Goal: Information Seeking & Learning: Understand process/instructions

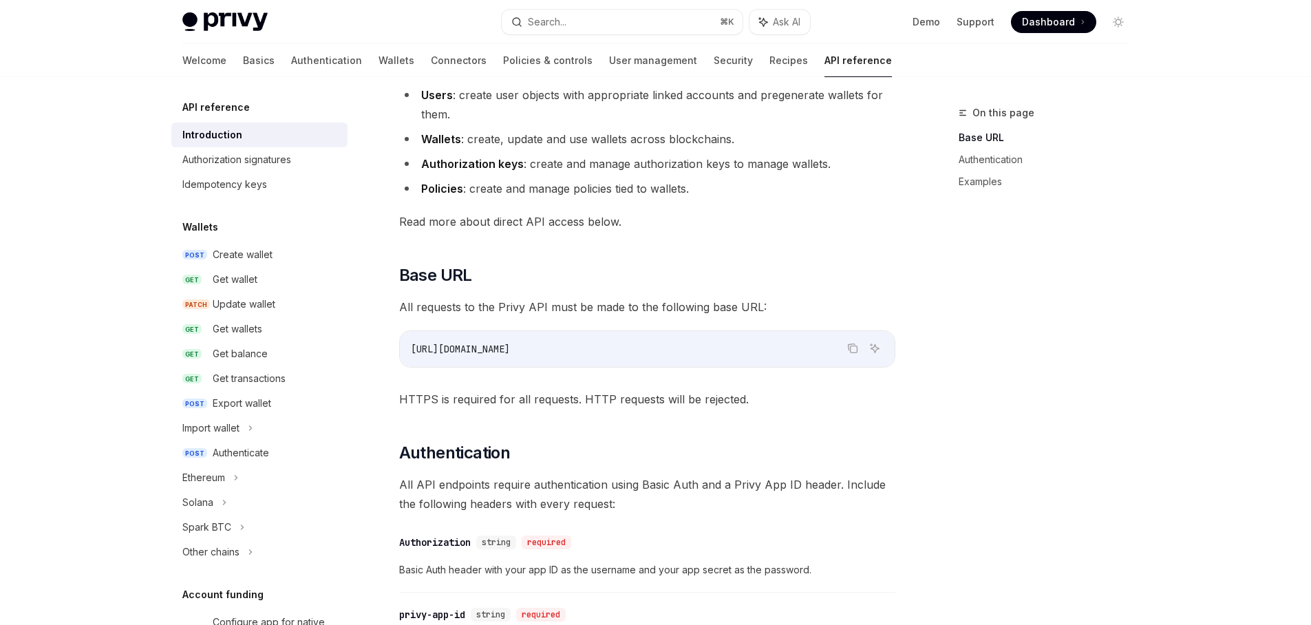
scroll to position [797, 0]
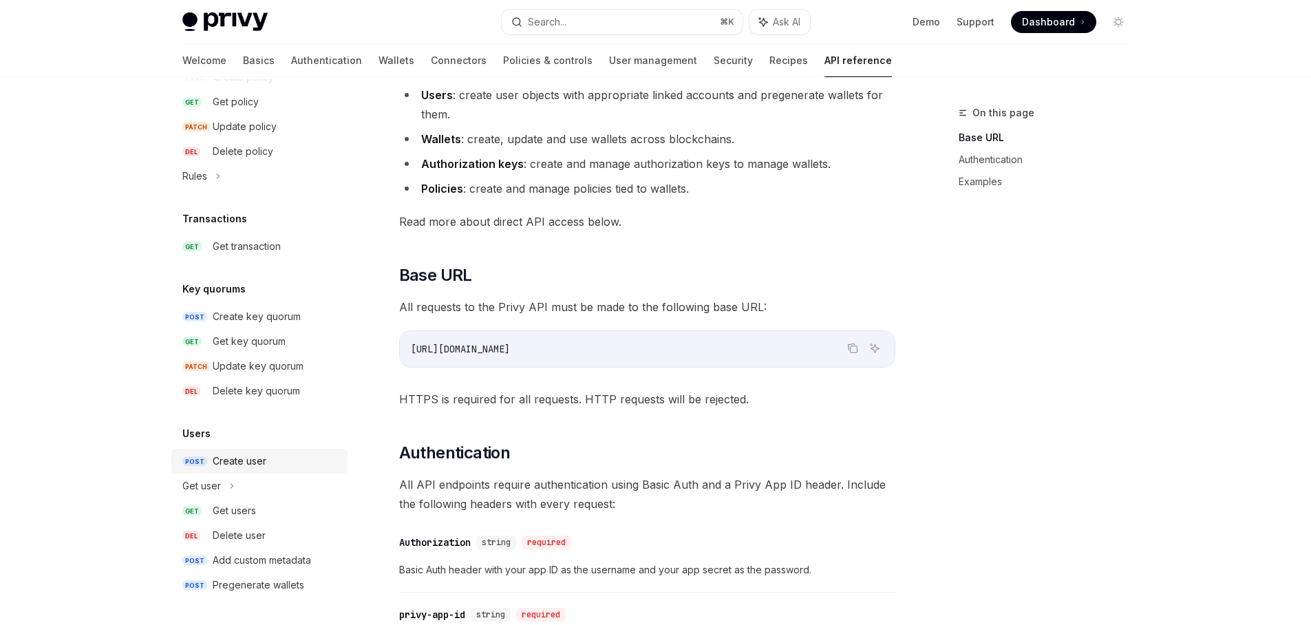
click at [247, 465] on div "Create user" at bounding box center [240, 461] width 54 height 17
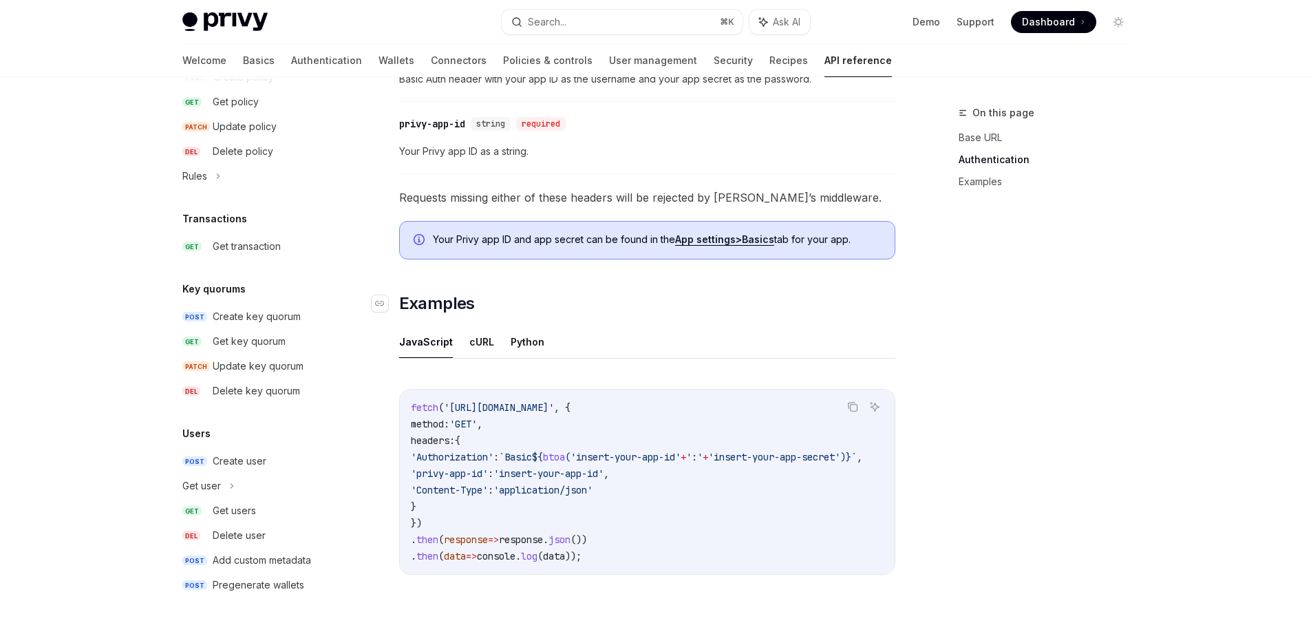
scroll to position [518, 0]
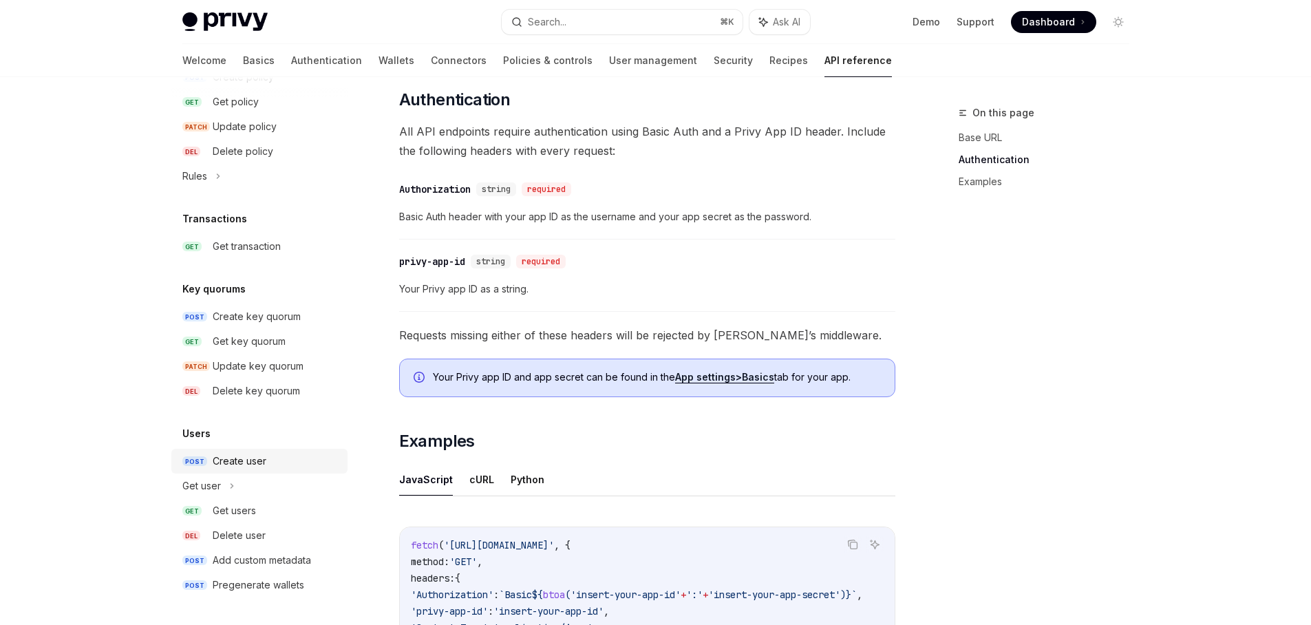
click at [263, 467] on div "Create user" at bounding box center [240, 461] width 54 height 17
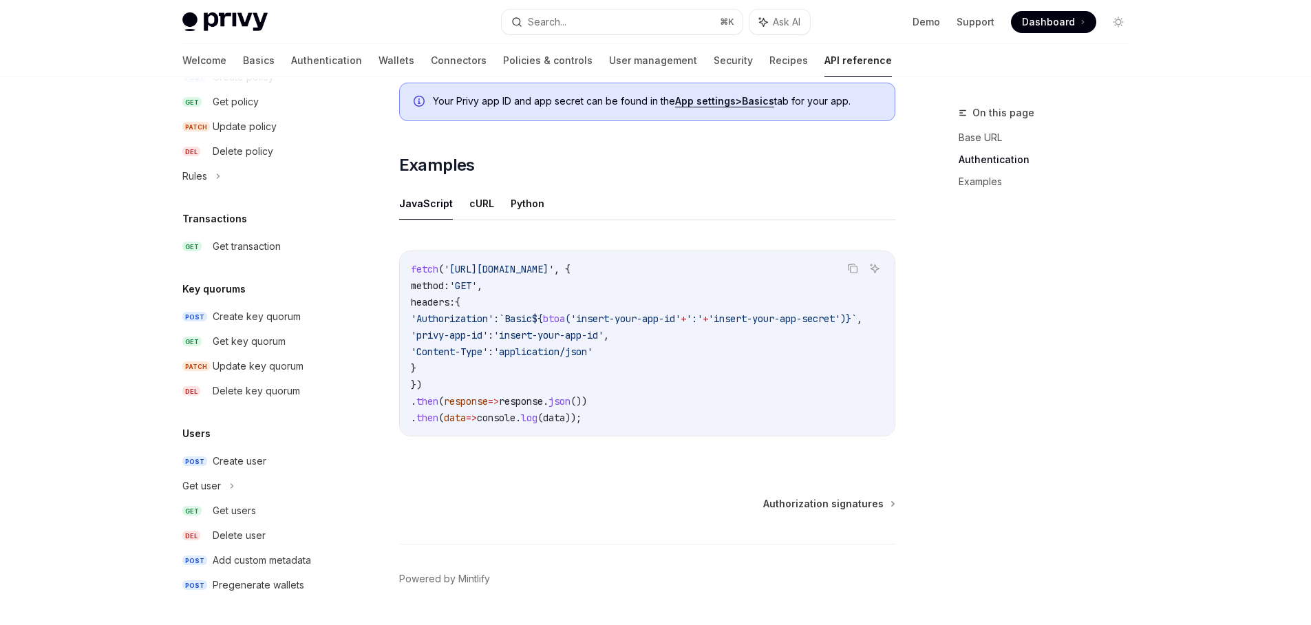
scroll to position [672, 0]
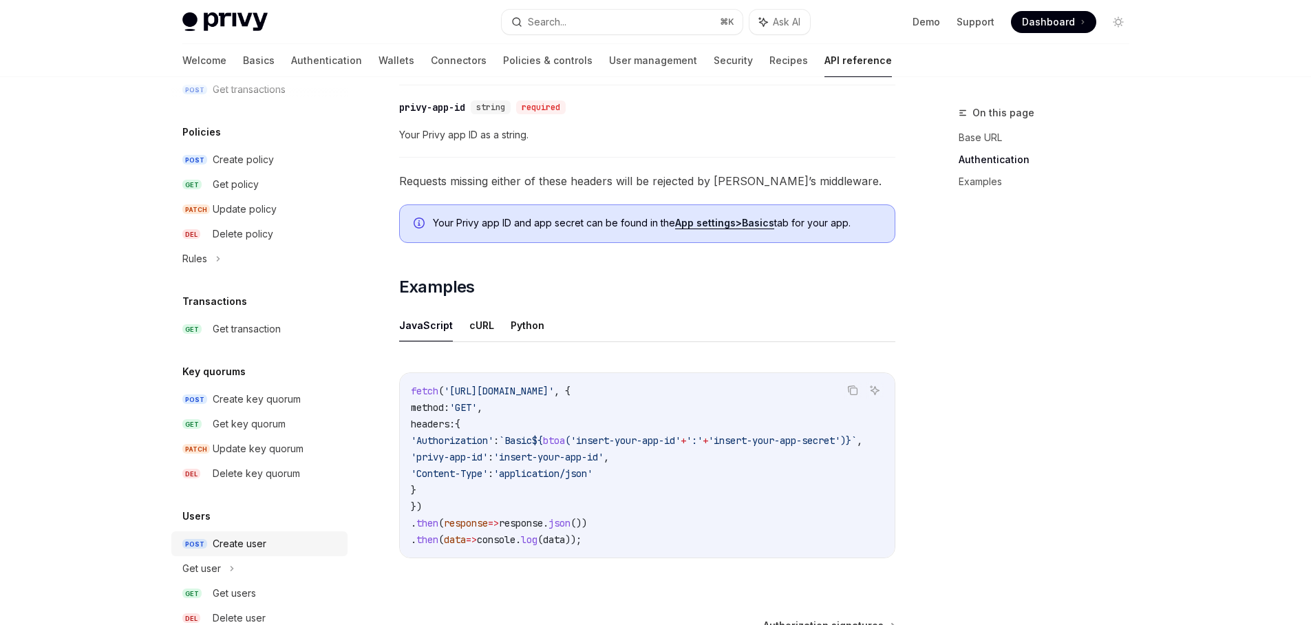
scroll to position [755, 0]
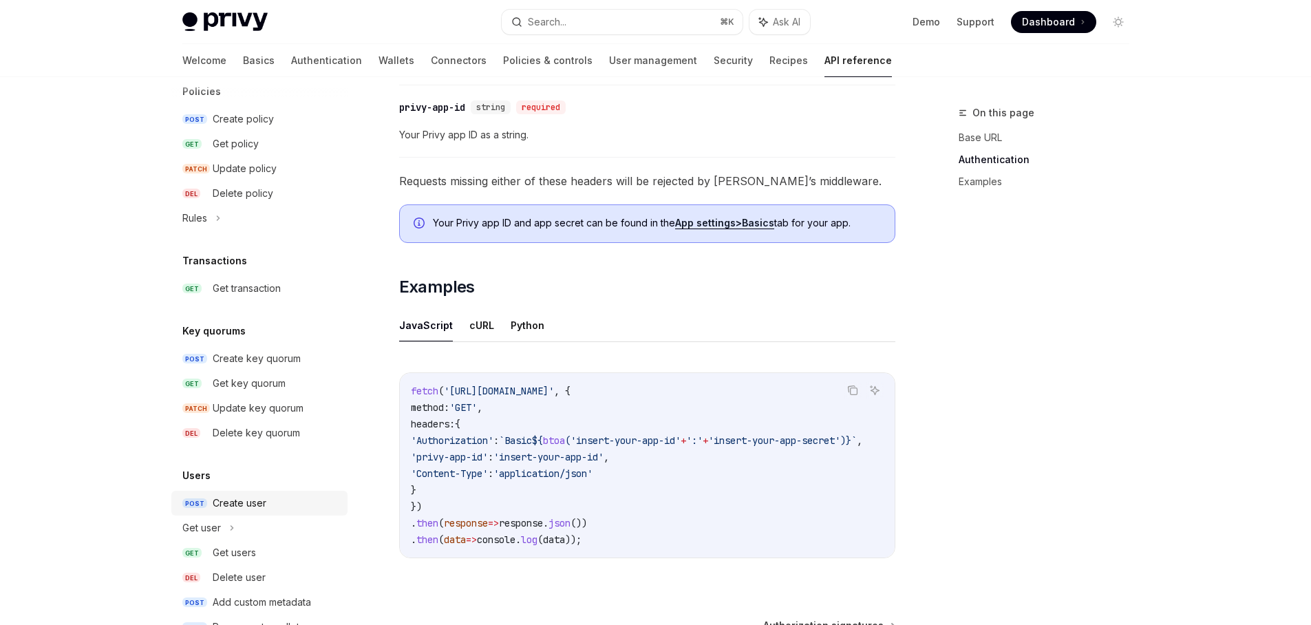
click at [270, 501] on div "Create user" at bounding box center [276, 503] width 127 height 17
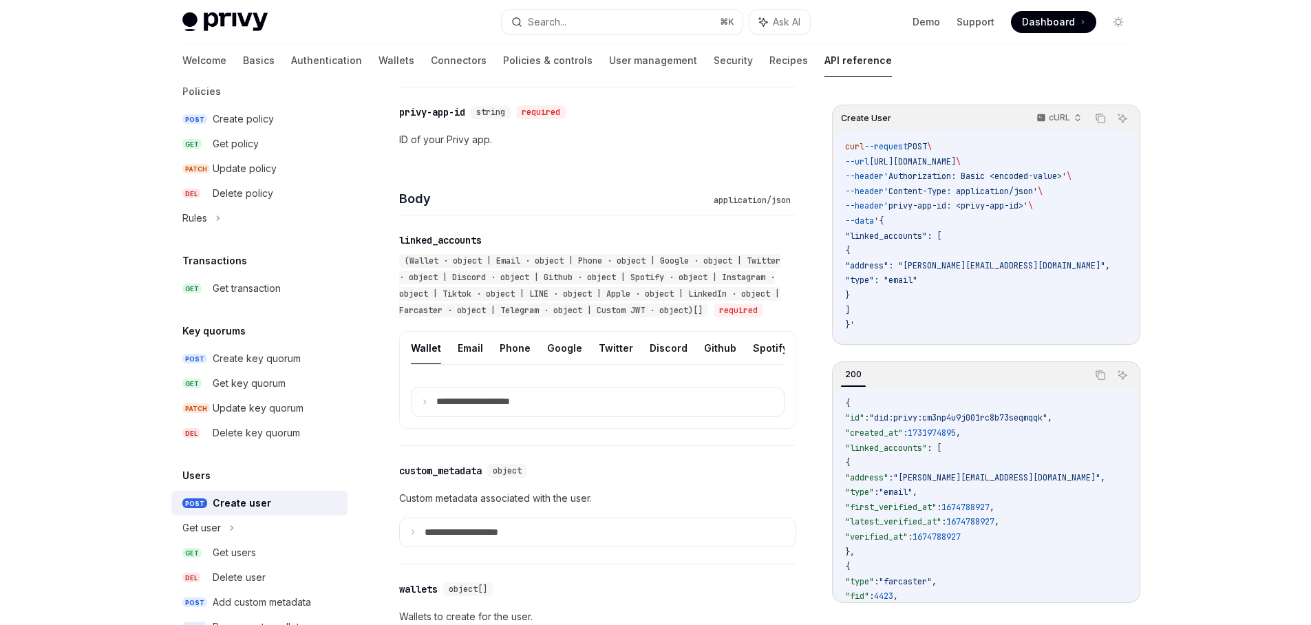
scroll to position [414, 0]
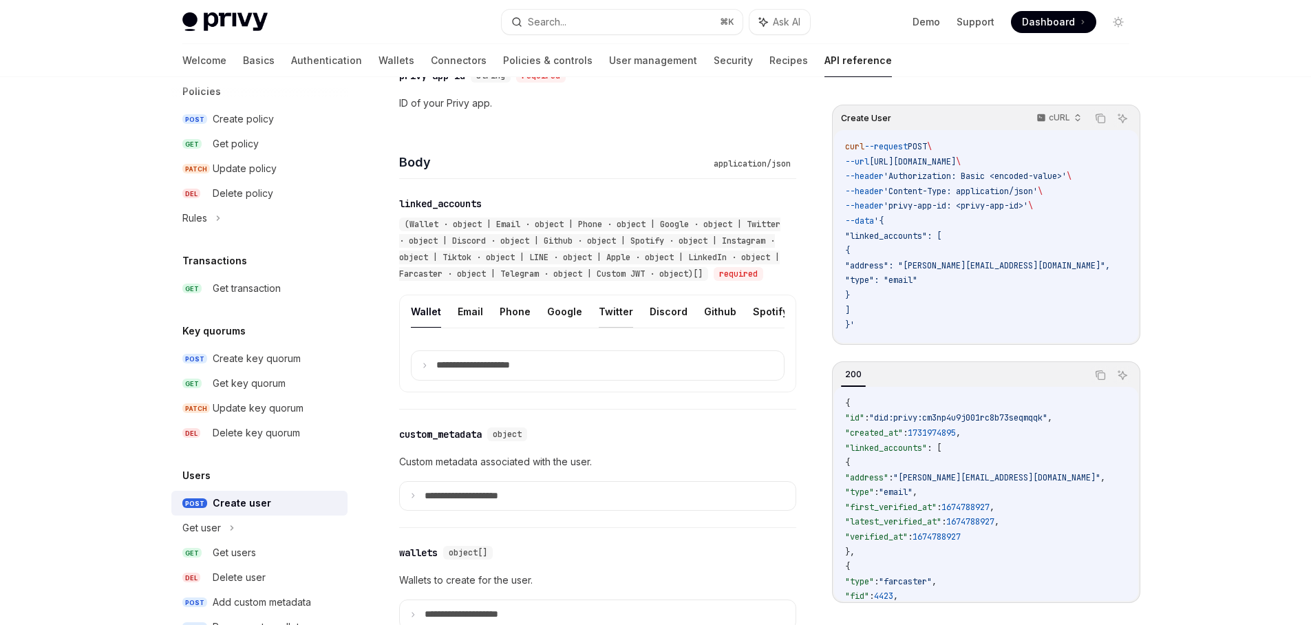
click at [618, 328] on button "Twitter" at bounding box center [616, 311] width 34 height 32
type textarea "*"
click at [436, 372] on p "**********" at bounding box center [484, 365] width 96 height 12
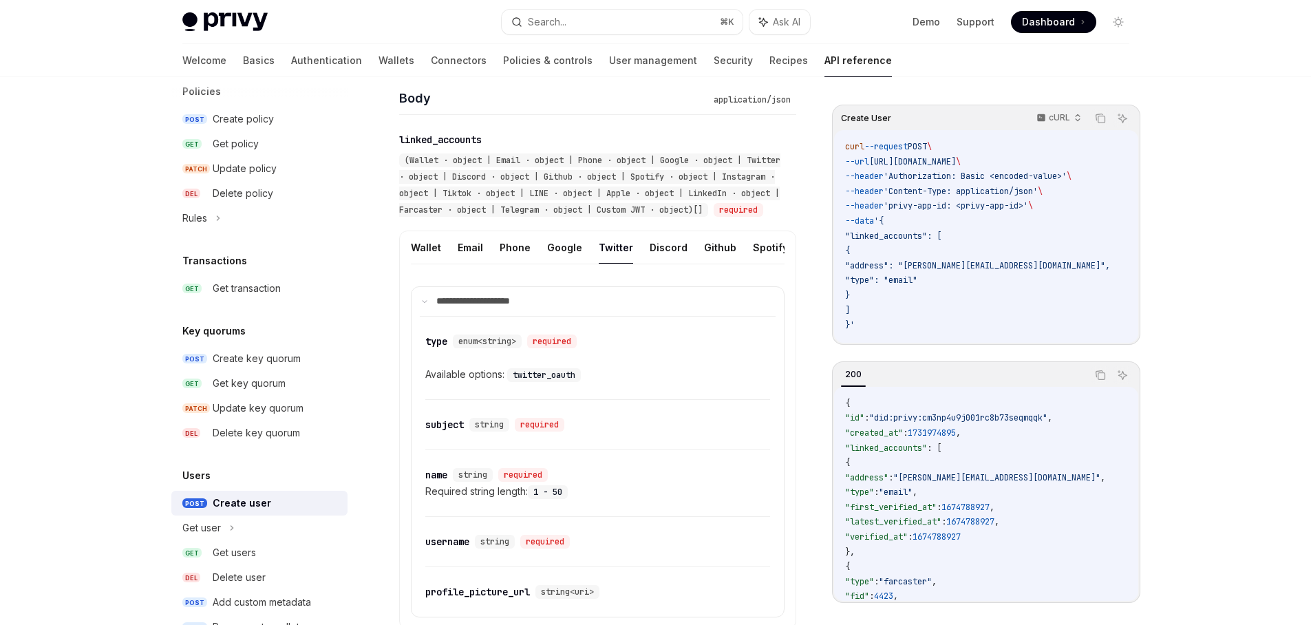
scroll to position [579, 0]
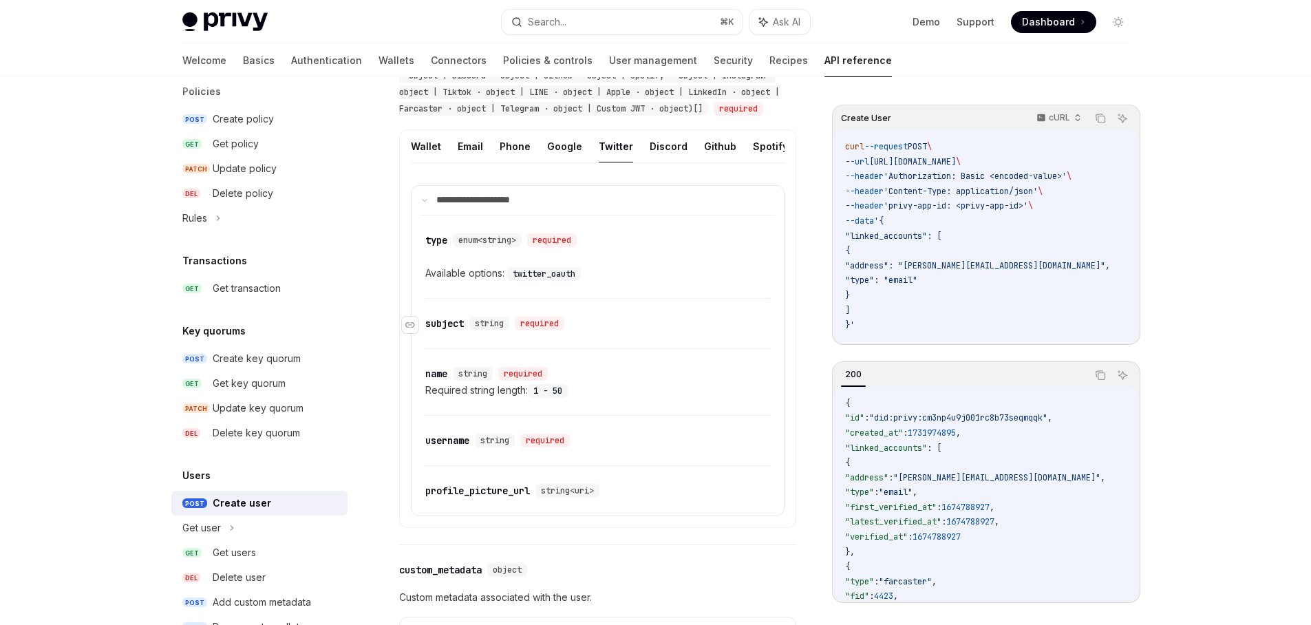
click at [447, 330] on div "subject" at bounding box center [444, 324] width 39 height 14
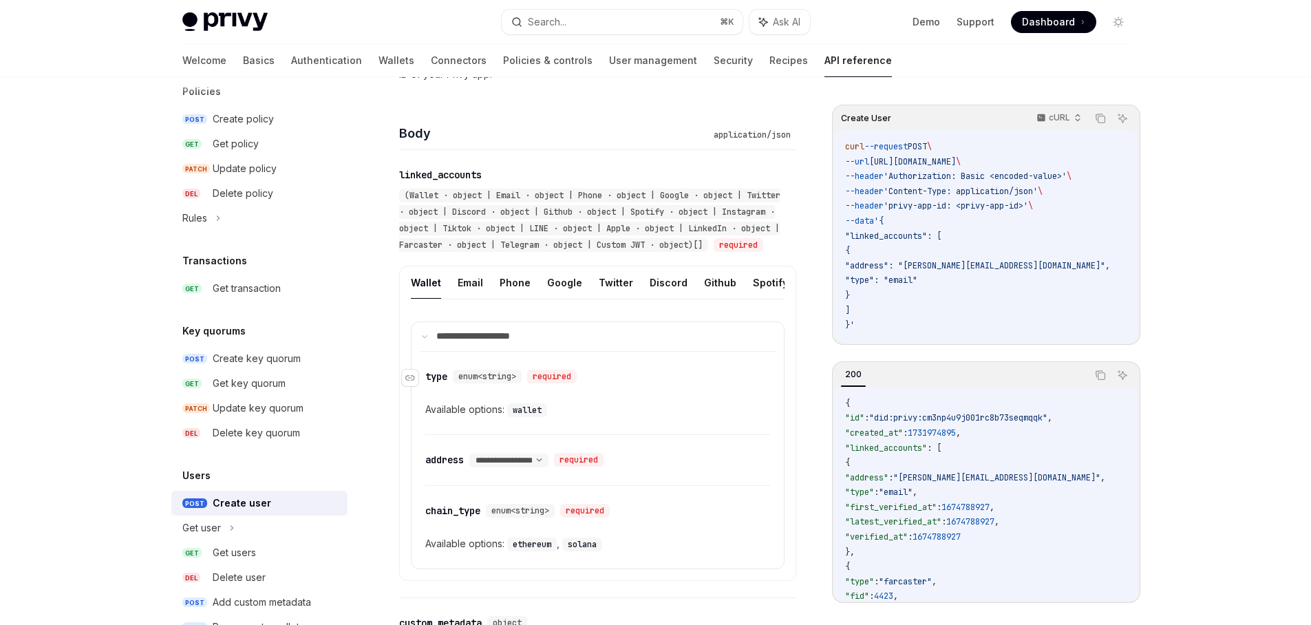
scroll to position [418, 0]
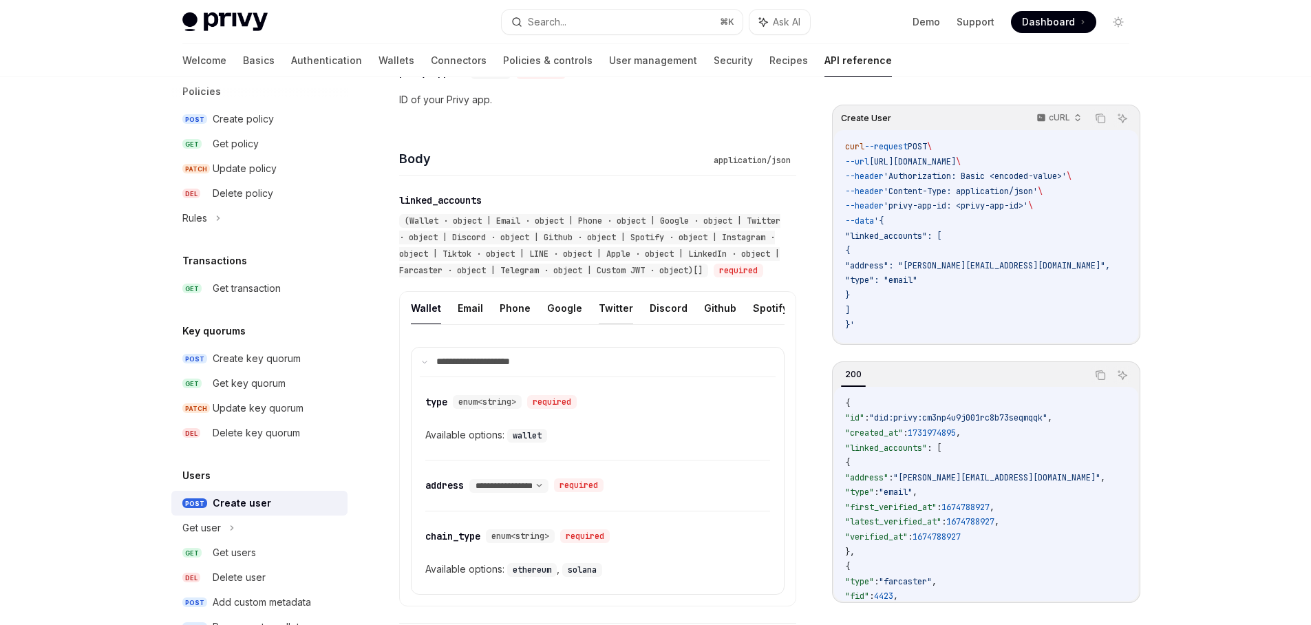
click at [610, 323] on button "Twitter" at bounding box center [616, 308] width 34 height 32
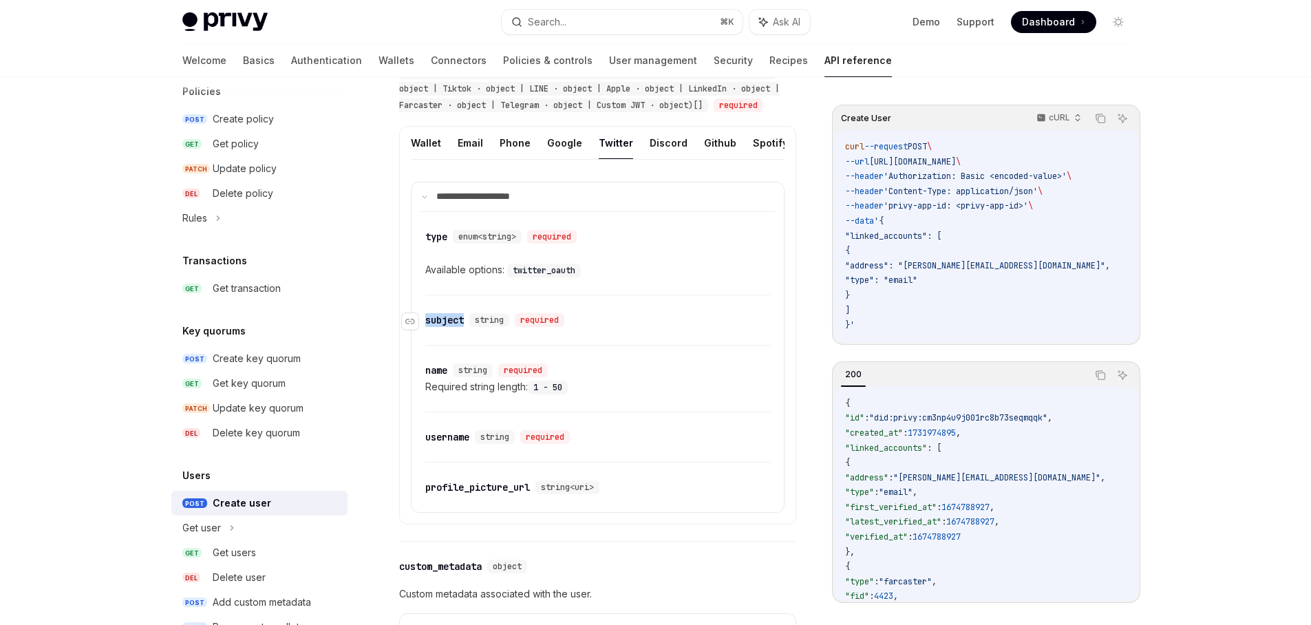
drag, startPoint x: 469, startPoint y: 349, endPoint x: 451, endPoint y: 353, distance: 18.4
click at [430, 327] on div "​ subject string required" at bounding box center [497, 320] width 144 height 14
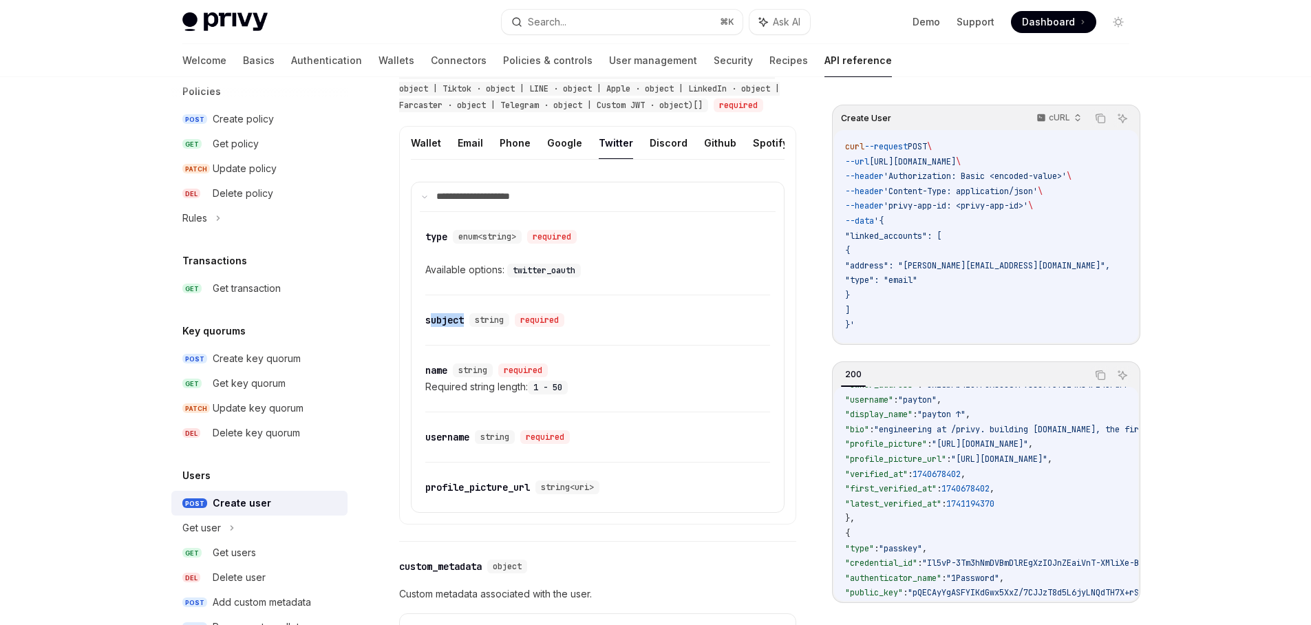
scroll to position [248, 0]
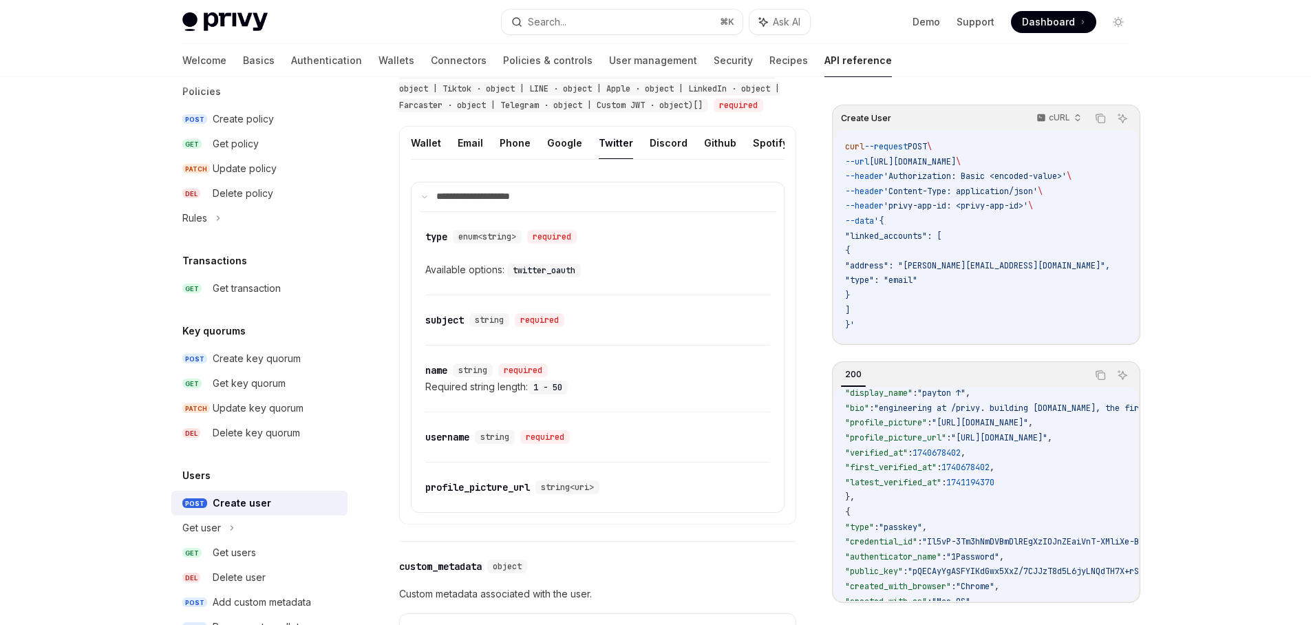
click at [832, 442] on div "200 Copy Ask AI { "id" : "did:privy:cm3np4u9j001rc8b73seqmqqk" , "created_at" :…" at bounding box center [986, 482] width 308 height 242
drag, startPoint x: 875, startPoint y: 98, endPoint x: 815, endPoint y: 102, distance: 60.7
click at [981, 59] on div "Welcome Basics Authentication Wallets Connectors Policies & controls User manag…" at bounding box center [655, 60] width 1013 height 33
